Goal: Find contact information: Find contact information

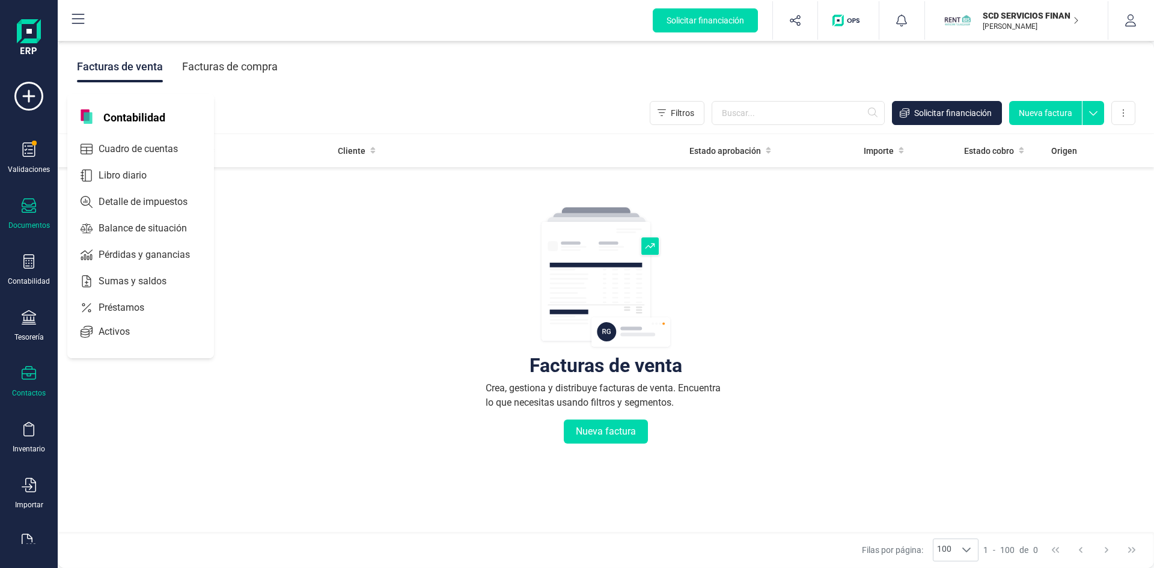
click at [26, 385] on div "Contactos" at bounding box center [29, 382] width 48 height 32
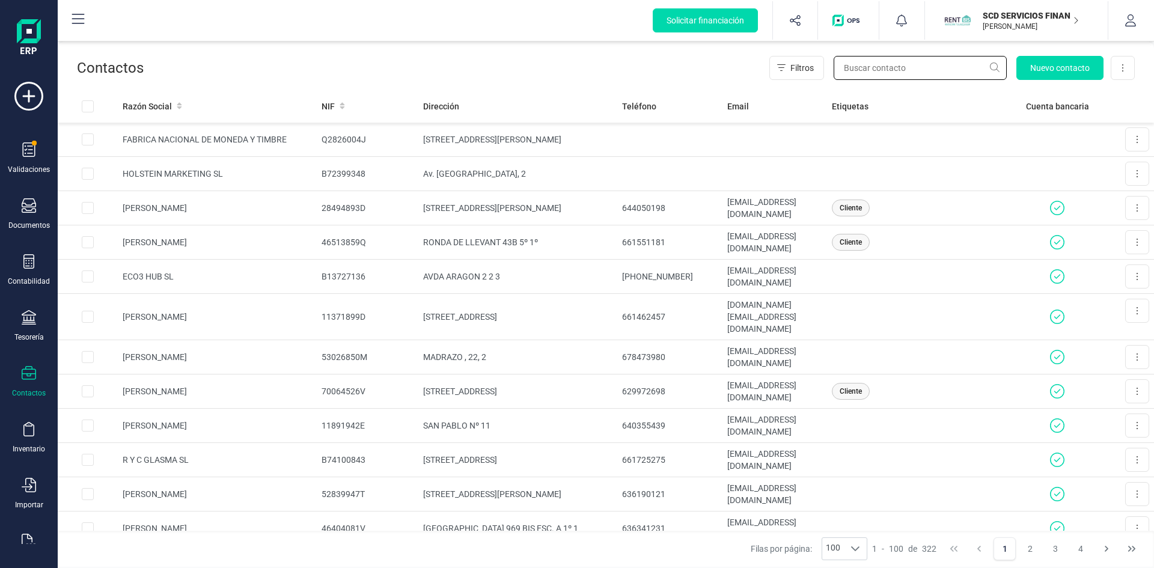
click at [863, 73] on input "text" at bounding box center [920, 68] width 173 height 24
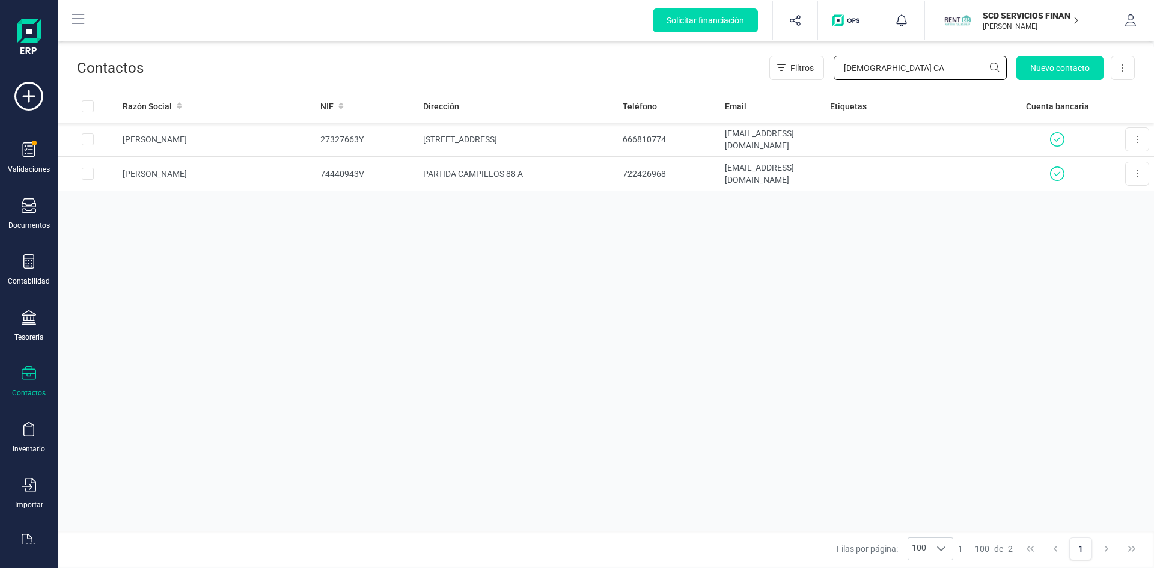
type input "[DEMOGRAPHIC_DATA] CA"
click at [452, 170] on td "PARTIDA CAMPILLOS 88 A" at bounding box center [518, 174] width 200 height 34
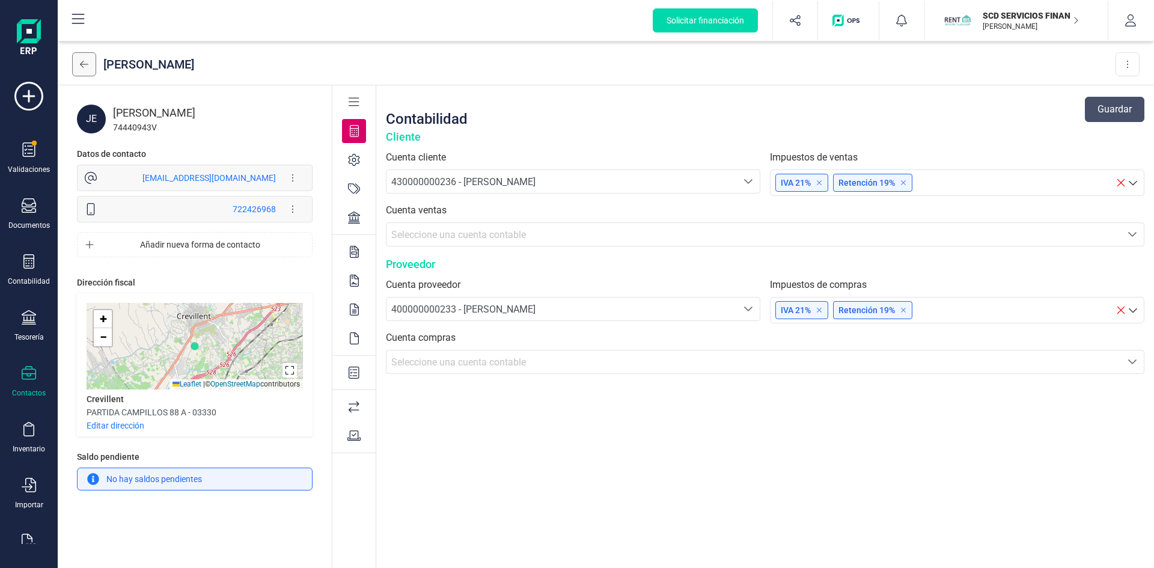
click at [81, 61] on icon at bounding box center [84, 65] width 8 height 10
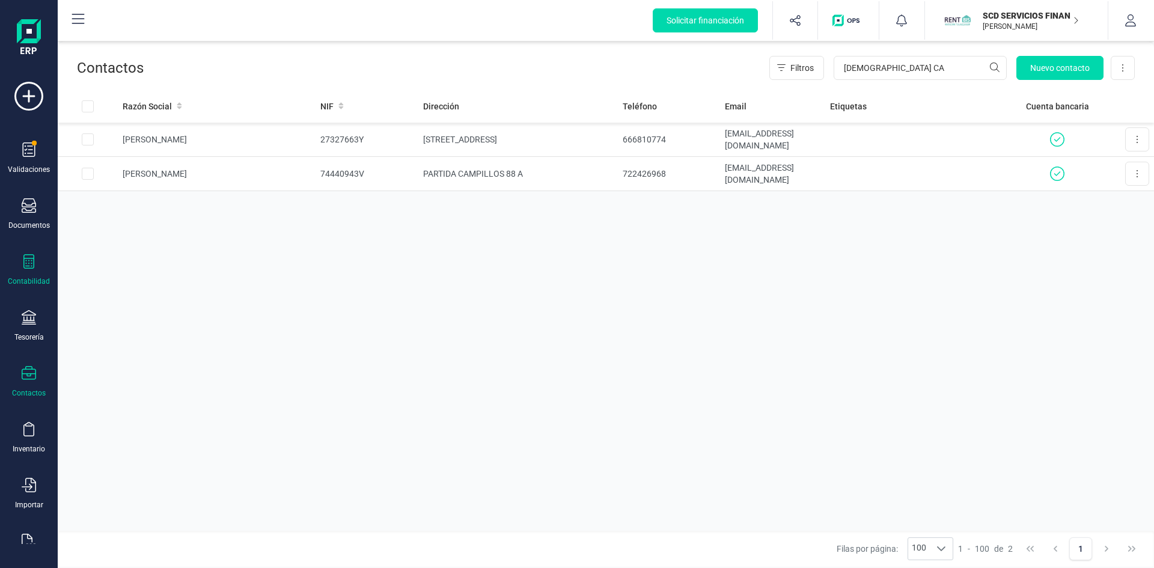
click at [22, 267] on icon at bounding box center [29, 261] width 14 height 14
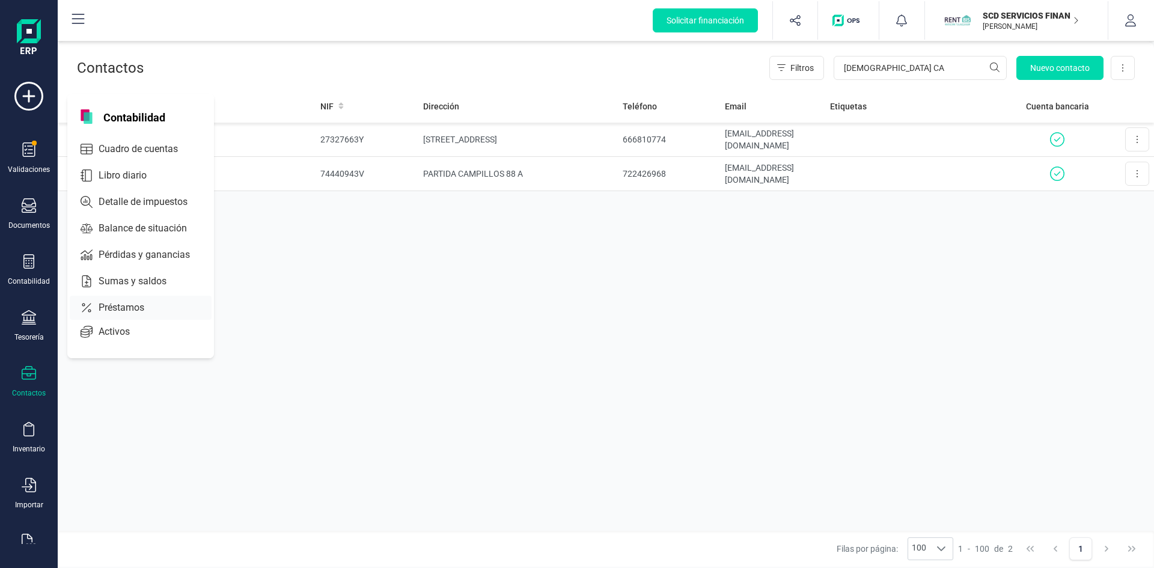
click at [121, 303] on span "Préstamos" at bounding box center [130, 308] width 72 height 14
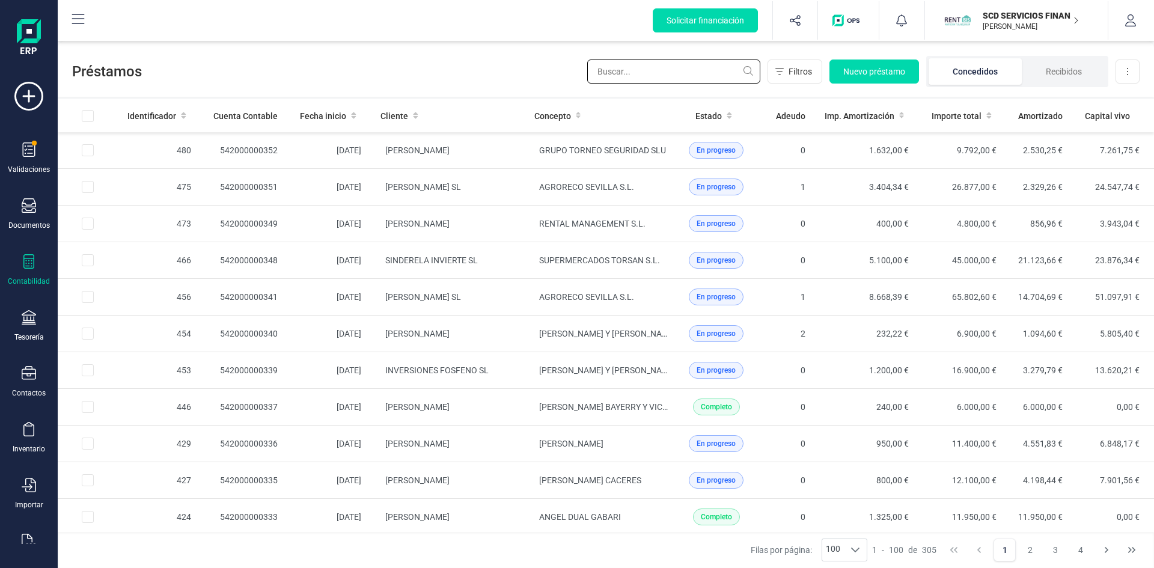
click at [672, 73] on input "text" at bounding box center [673, 72] width 173 height 24
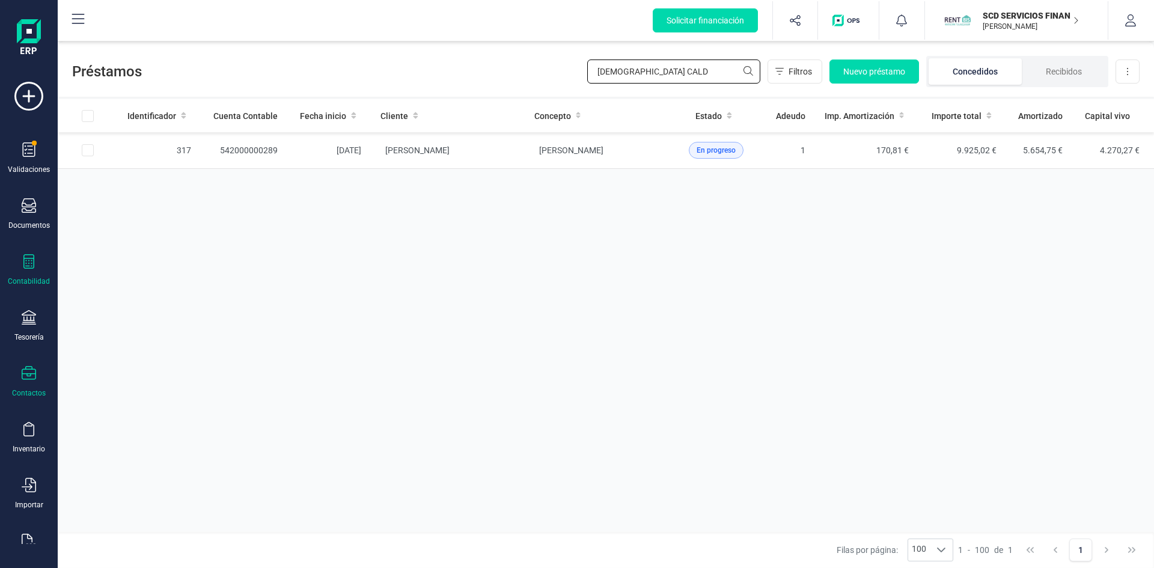
type input "[DEMOGRAPHIC_DATA] CALD"
click at [28, 385] on div "Contactos" at bounding box center [29, 382] width 48 height 32
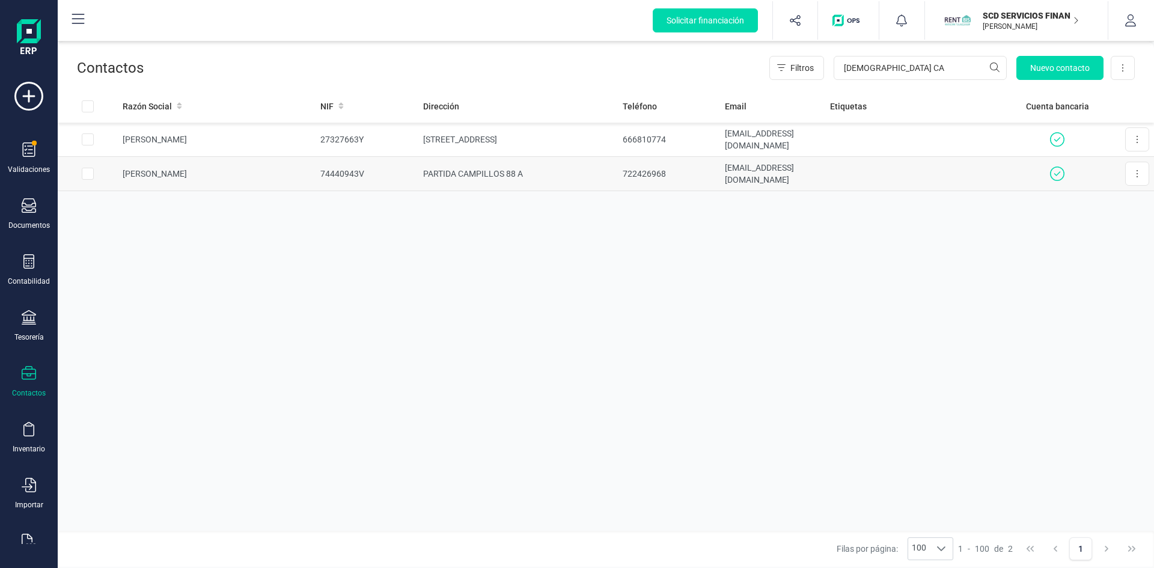
click at [192, 175] on td "[PERSON_NAME]" at bounding box center [217, 174] width 198 height 34
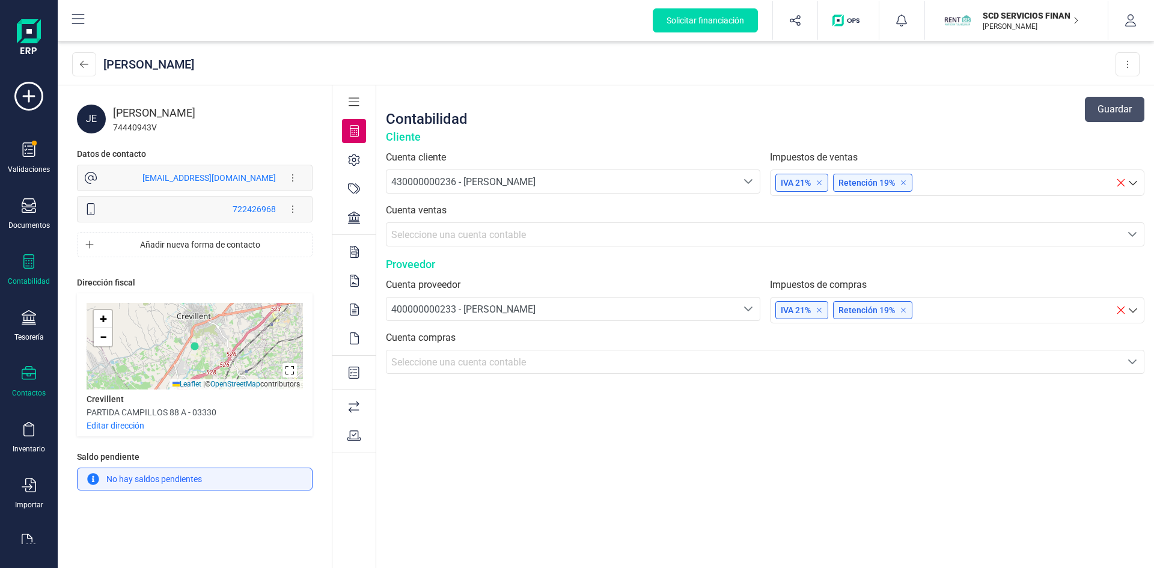
click at [23, 261] on icon at bounding box center [28, 261] width 11 height 14
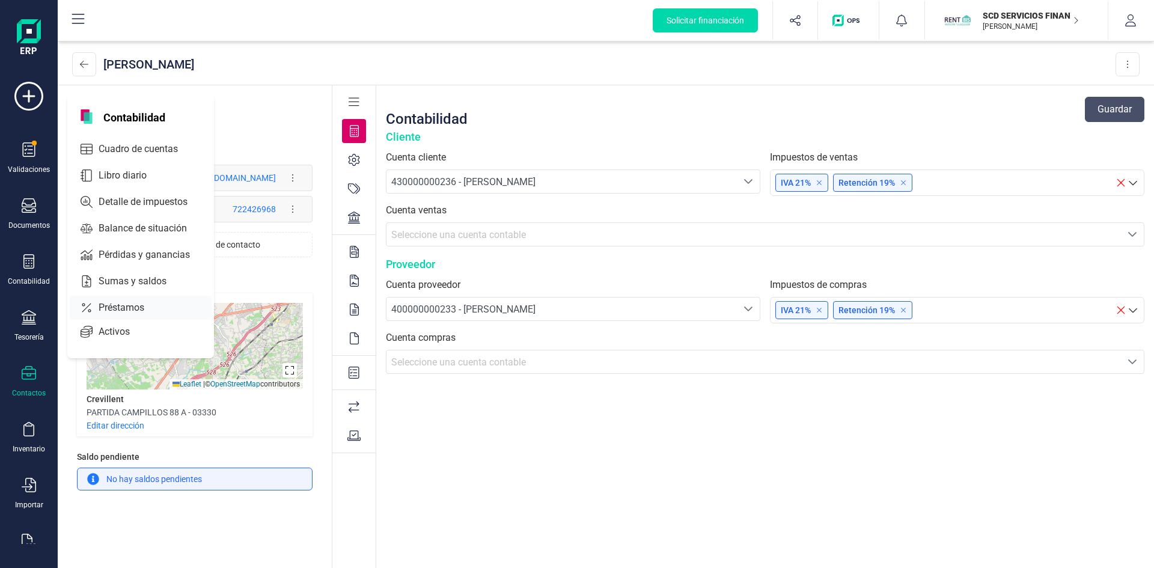
click at [118, 307] on span "Préstamos" at bounding box center [130, 308] width 72 height 14
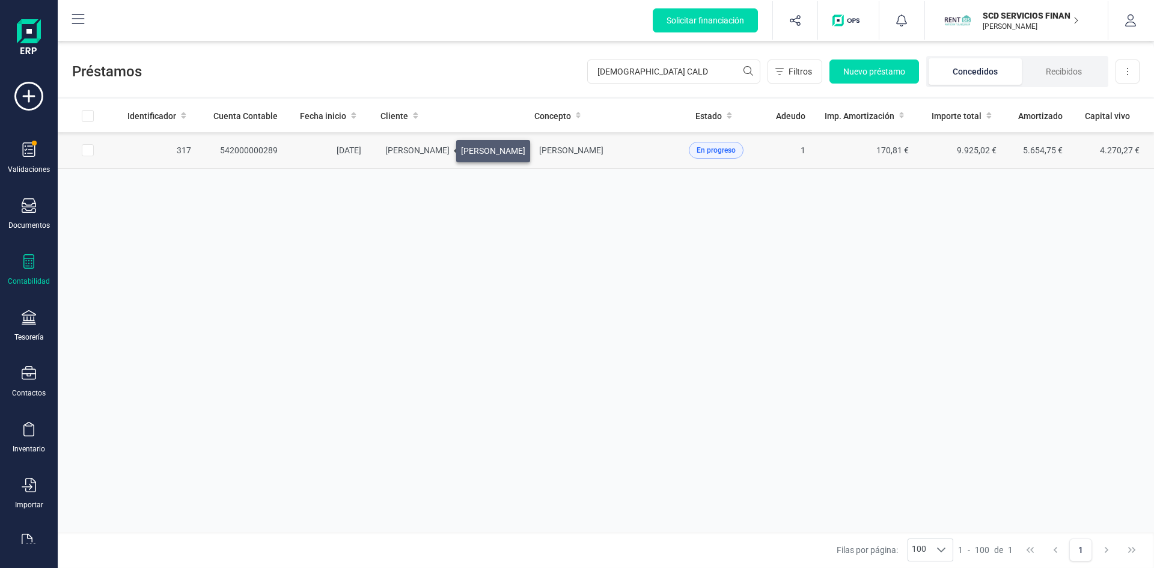
click at [442, 148] on span "[PERSON_NAME]" at bounding box center [417, 150] width 64 height 10
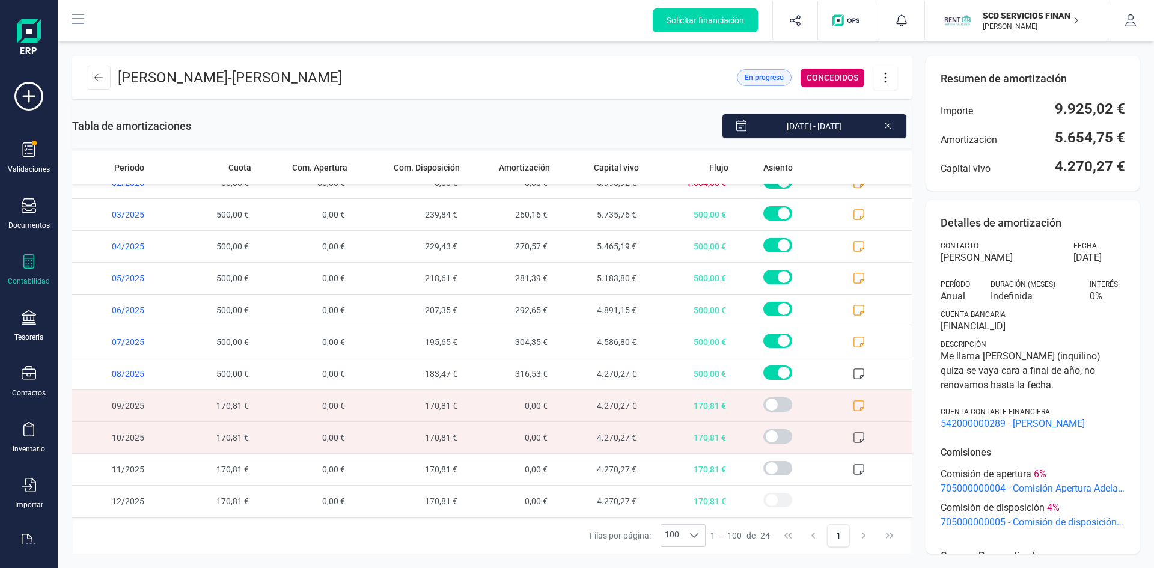
scroll to position [371, 0]
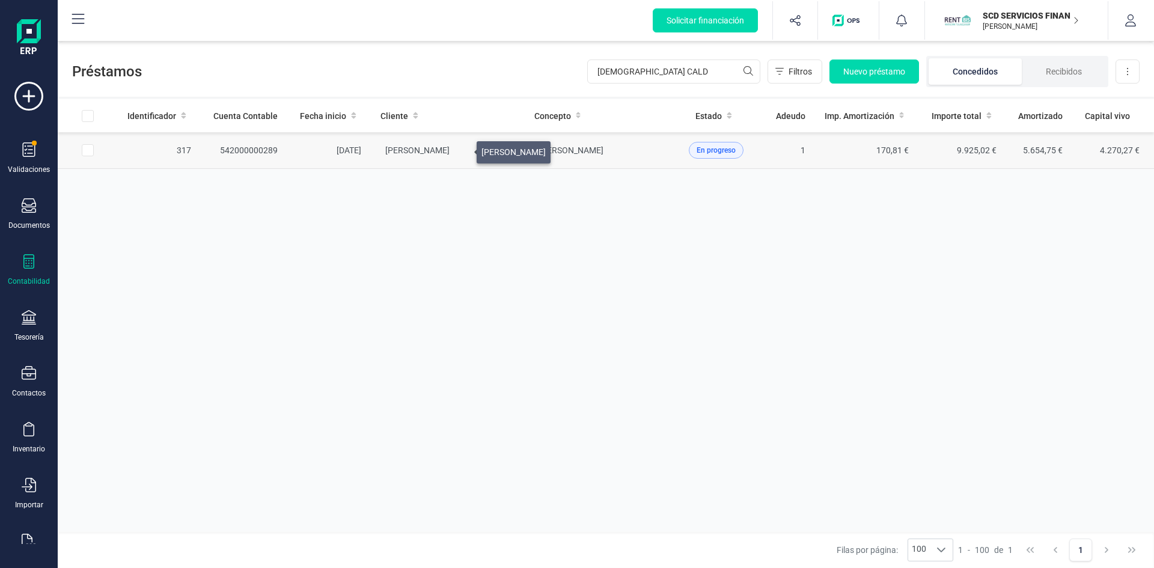
click at [450, 149] on span "[PERSON_NAME]" at bounding box center [417, 150] width 64 height 10
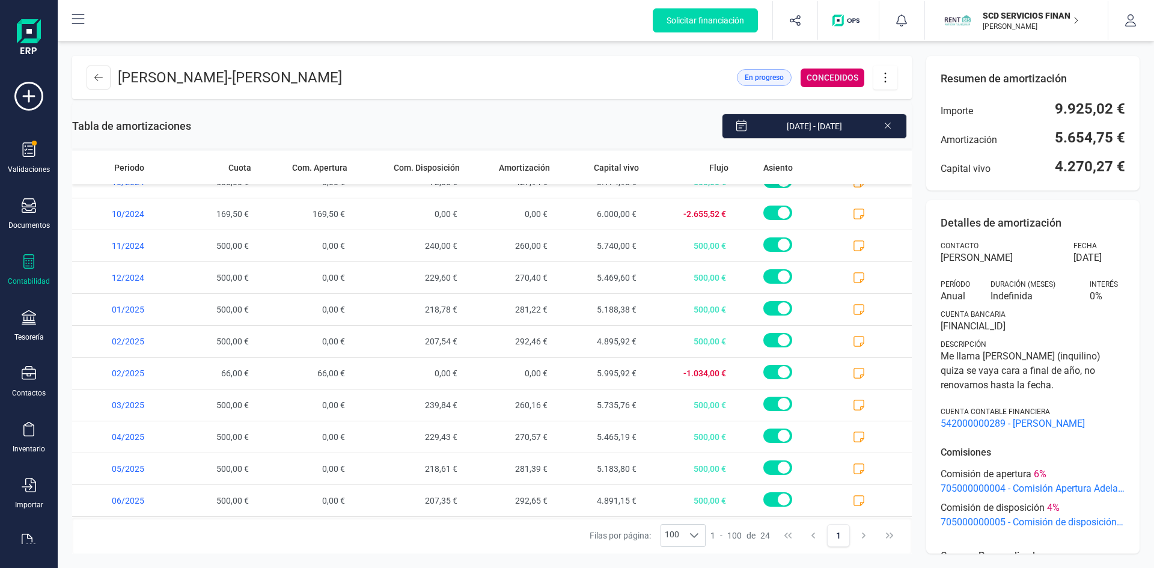
scroll to position [431, 0]
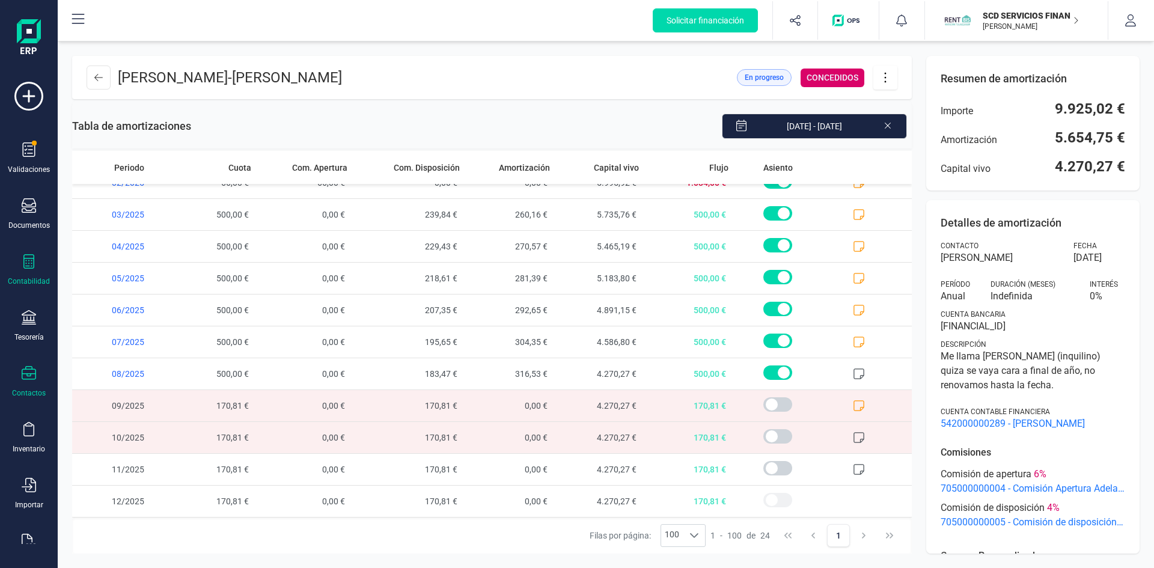
click at [31, 387] on div "Contactos" at bounding box center [29, 382] width 48 height 32
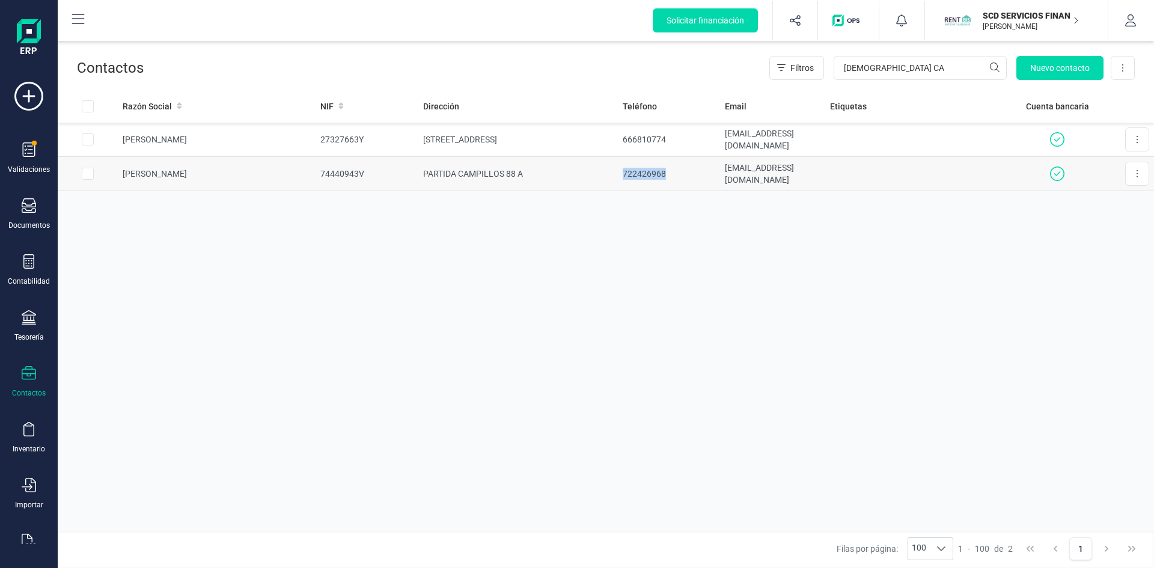
drag, startPoint x: 652, startPoint y: 172, endPoint x: 605, endPoint y: 176, distance: 46.5
click at [618, 176] on td "722426968" at bounding box center [669, 174] width 102 height 34
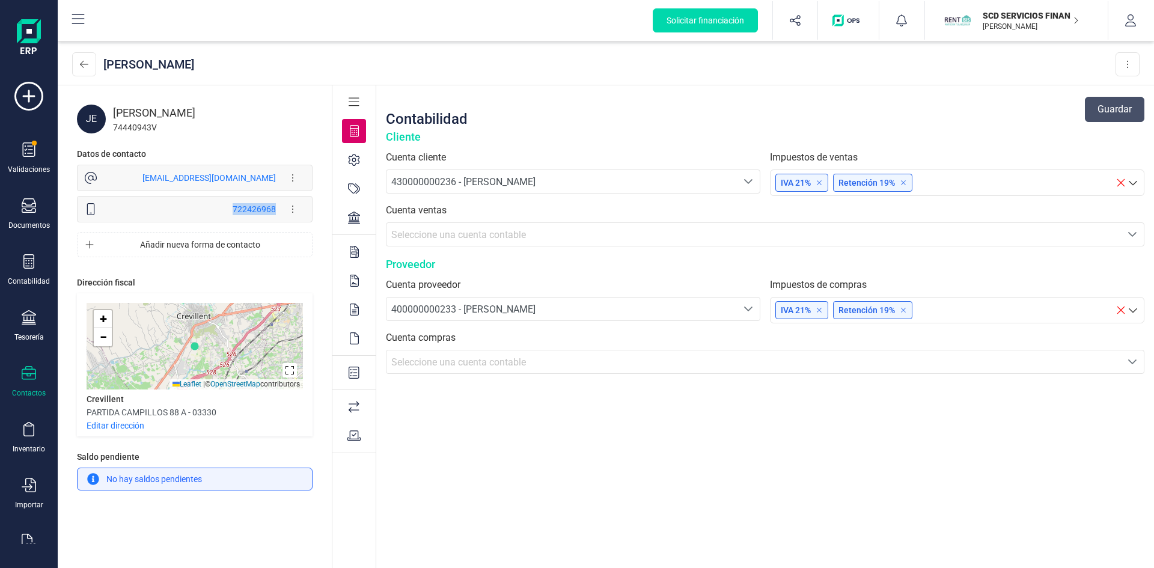
drag, startPoint x: 229, startPoint y: 206, endPoint x: 275, endPoint y: 209, distance: 46.3
click at [275, 209] on div "722426968 Editar forma de contacto Eliminar forma de contacto" at bounding box center [212, 209] width 183 height 24
copy div "722426968"
drag, startPoint x: 148, startPoint y: 174, endPoint x: 274, endPoint y: 181, distance: 126.4
click at [274, 181] on div "[EMAIL_ADDRESS][DOMAIN_NAME] Editar forma de contacto Eliminar forma de contacto" at bounding box center [212, 178] width 183 height 24
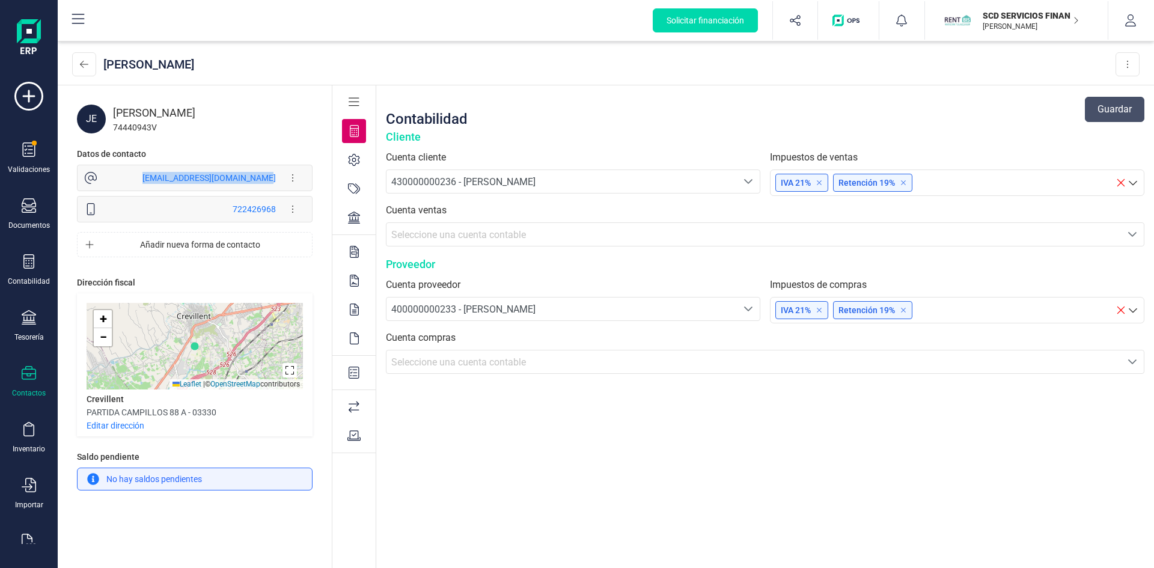
copy div "[EMAIL_ADDRESS][DOMAIN_NAME]"
